Goal: Task Accomplishment & Management: Manage account settings

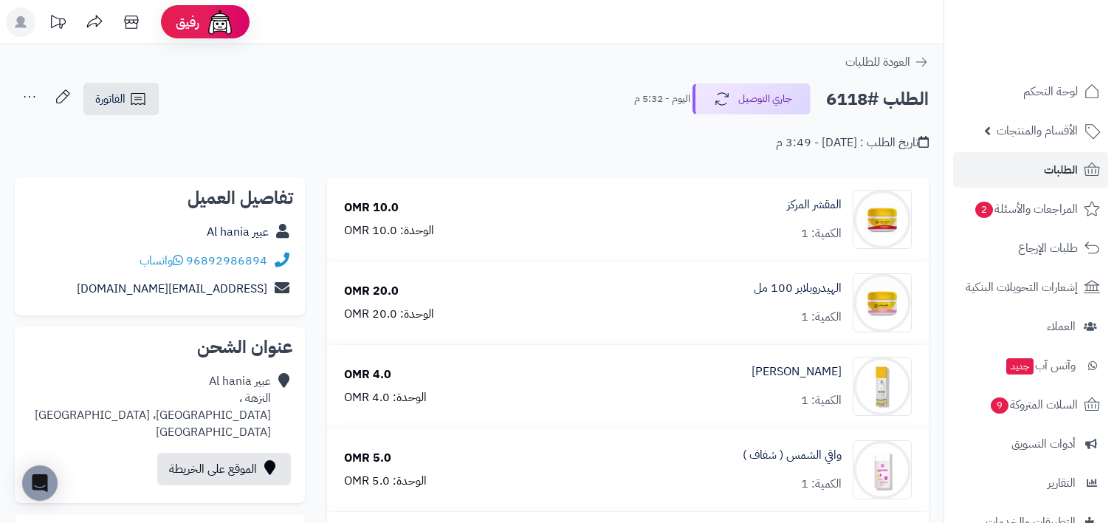
scroll to position [74, 0]
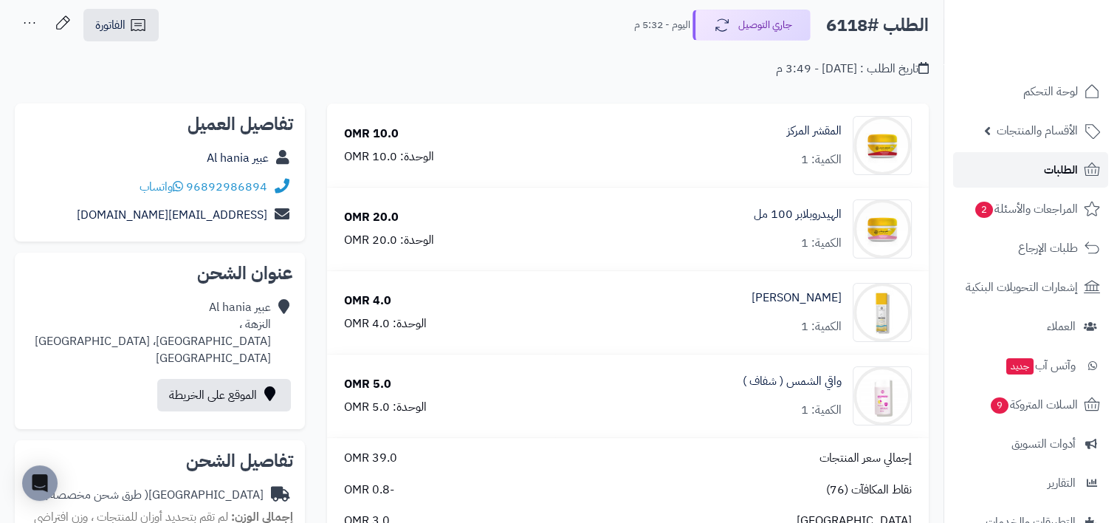
click at [1060, 171] on span "الطلبات" at bounding box center [1061, 169] width 34 height 21
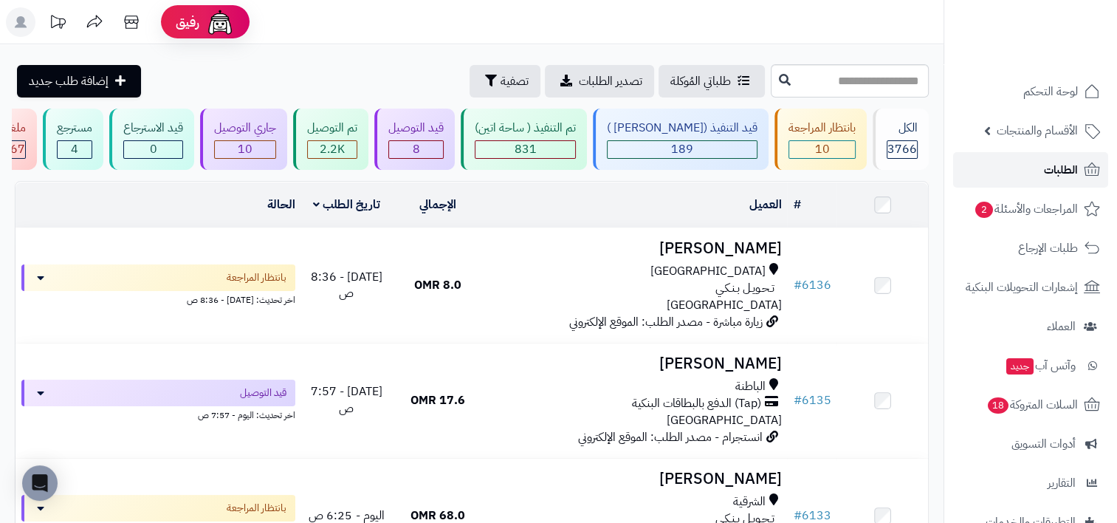
click at [1002, 162] on link "الطلبات" at bounding box center [1030, 169] width 155 height 35
click at [443, 147] on div "8" at bounding box center [416, 149] width 54 height 17
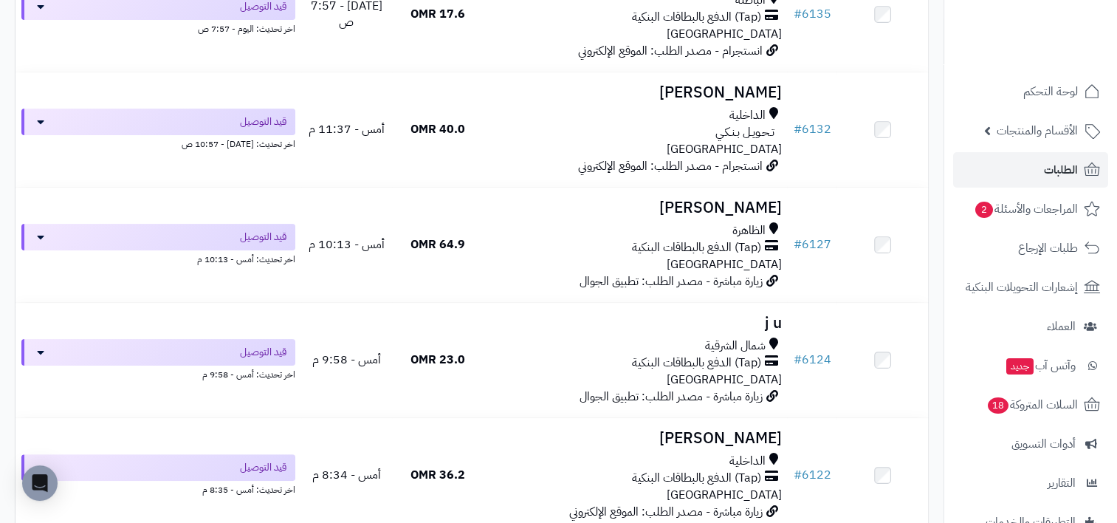
scroll to position [270, 0]
